Goal: Ask a question: Seek information or help from site administrators or community

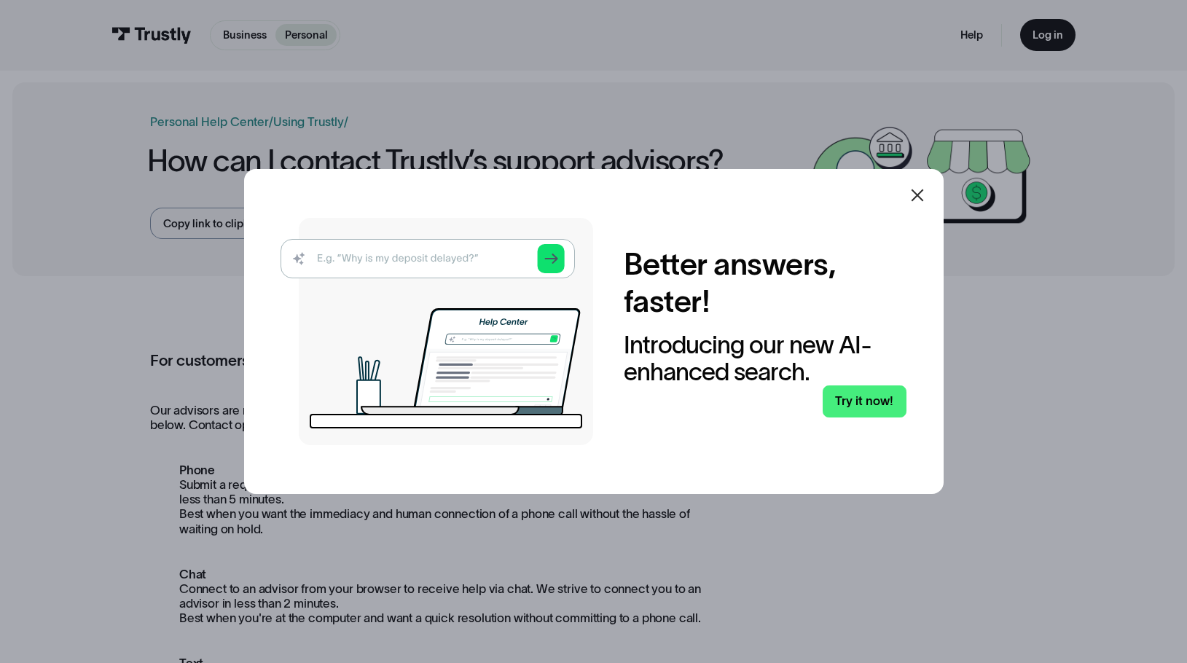
click at [923, 190] on icon at bounding box center [917, 195] width 17 height 17
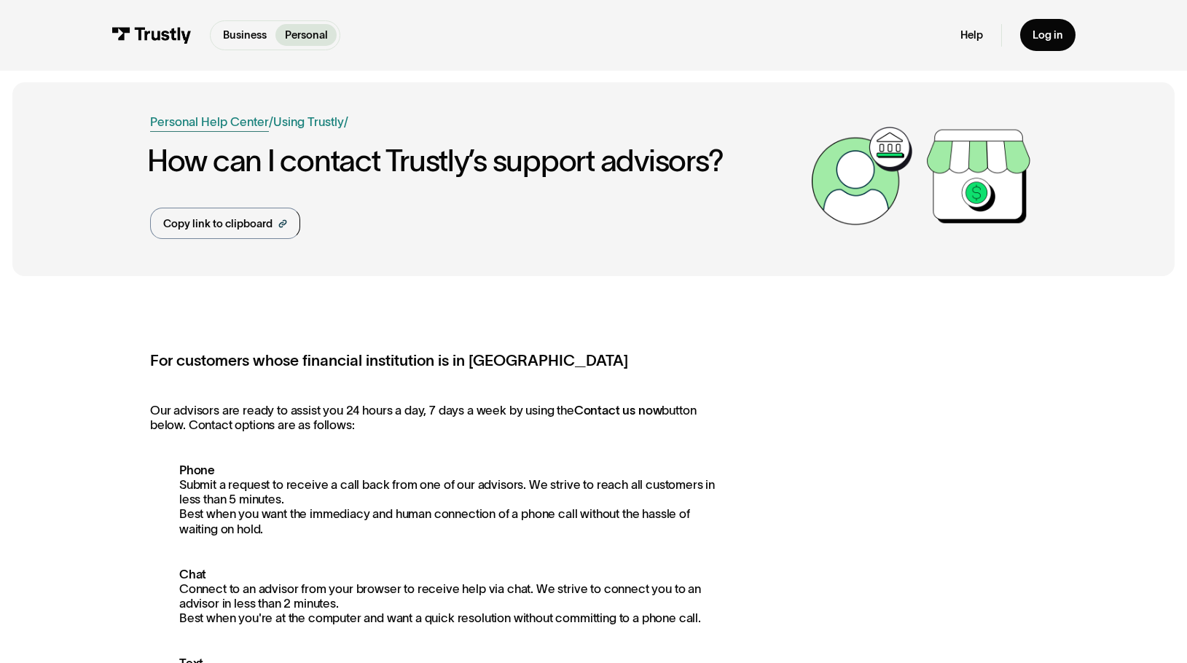
click at [223, 122] on link "Personal Help Center" at bounding box center [209, 122] width 119 height 18
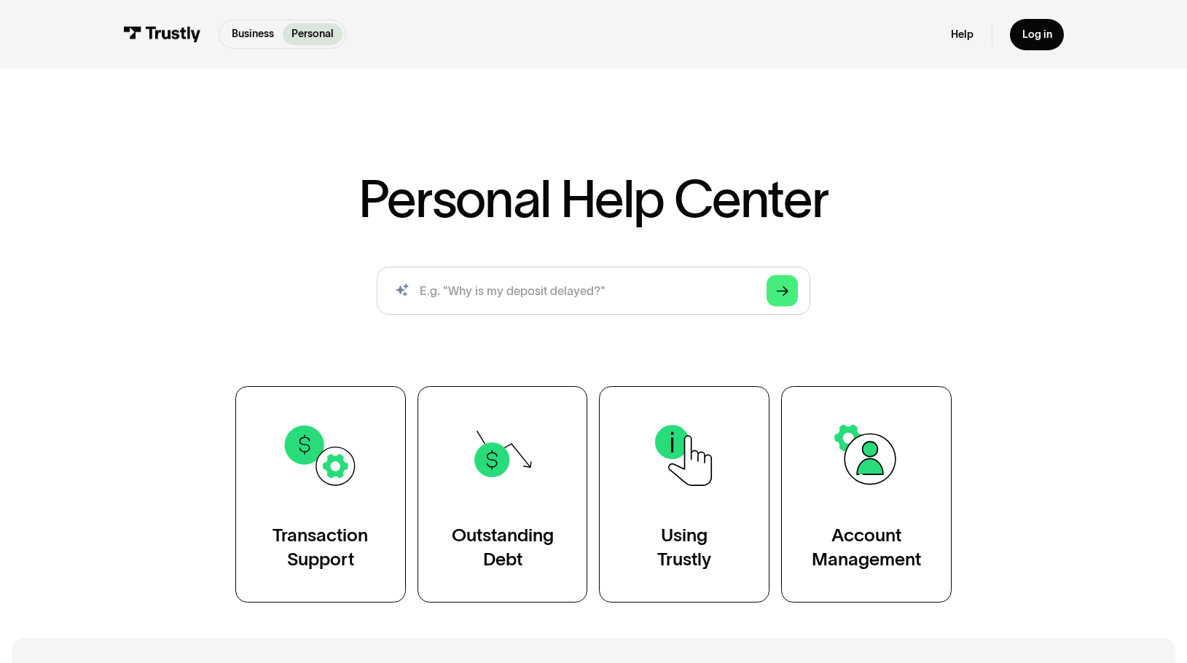
click at [419, 3] on div "Business Personal Business Personal Help Log in Business Personal Help Log in" at bounding box center [593, 34] width 941 height 69
click at [829, 118] on div "Personal Help Center AI-powered search ( 1 / 4 ) Type your question and our sma…" at bounding box center [594, 339] width 1188 height 525
